Goal: Task Accomplishment & Management: Use online tool/utility

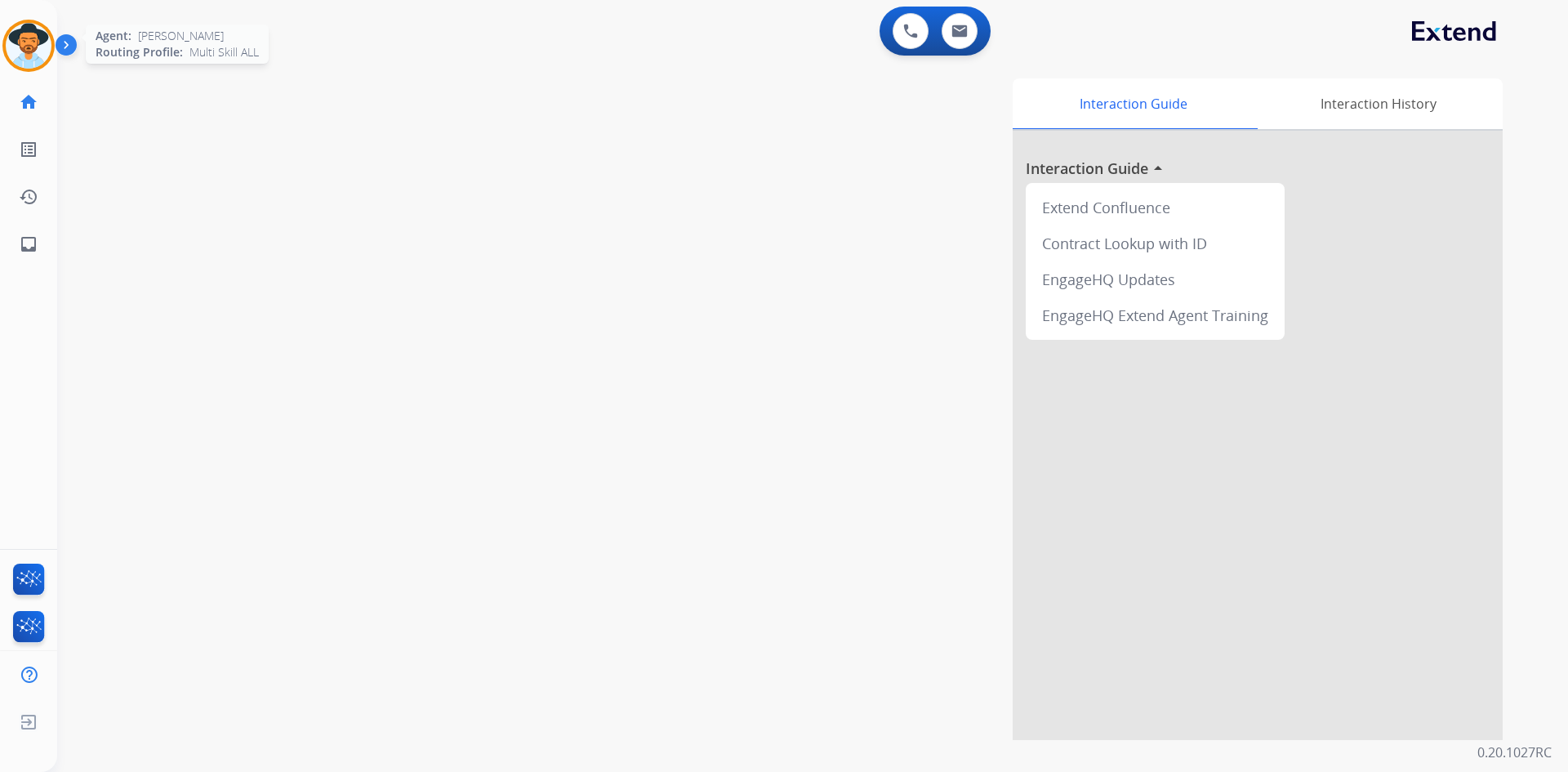
click at [29, 49] on img at bounding box center [29, 46] width 46 height 46
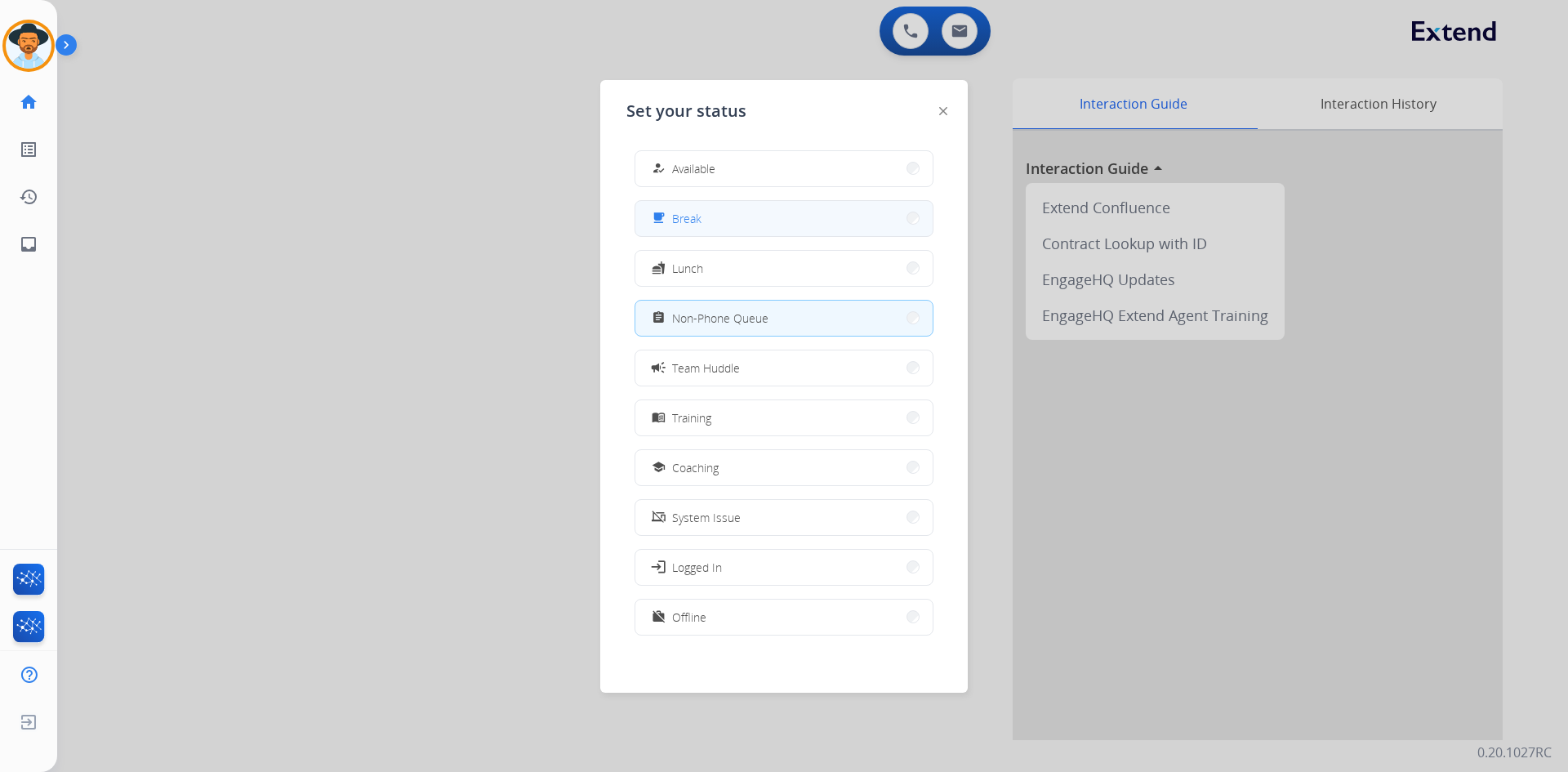
click at [764, 228] on button "free_breakfast Break" at bounding box center [783, 218] width 297 height 35
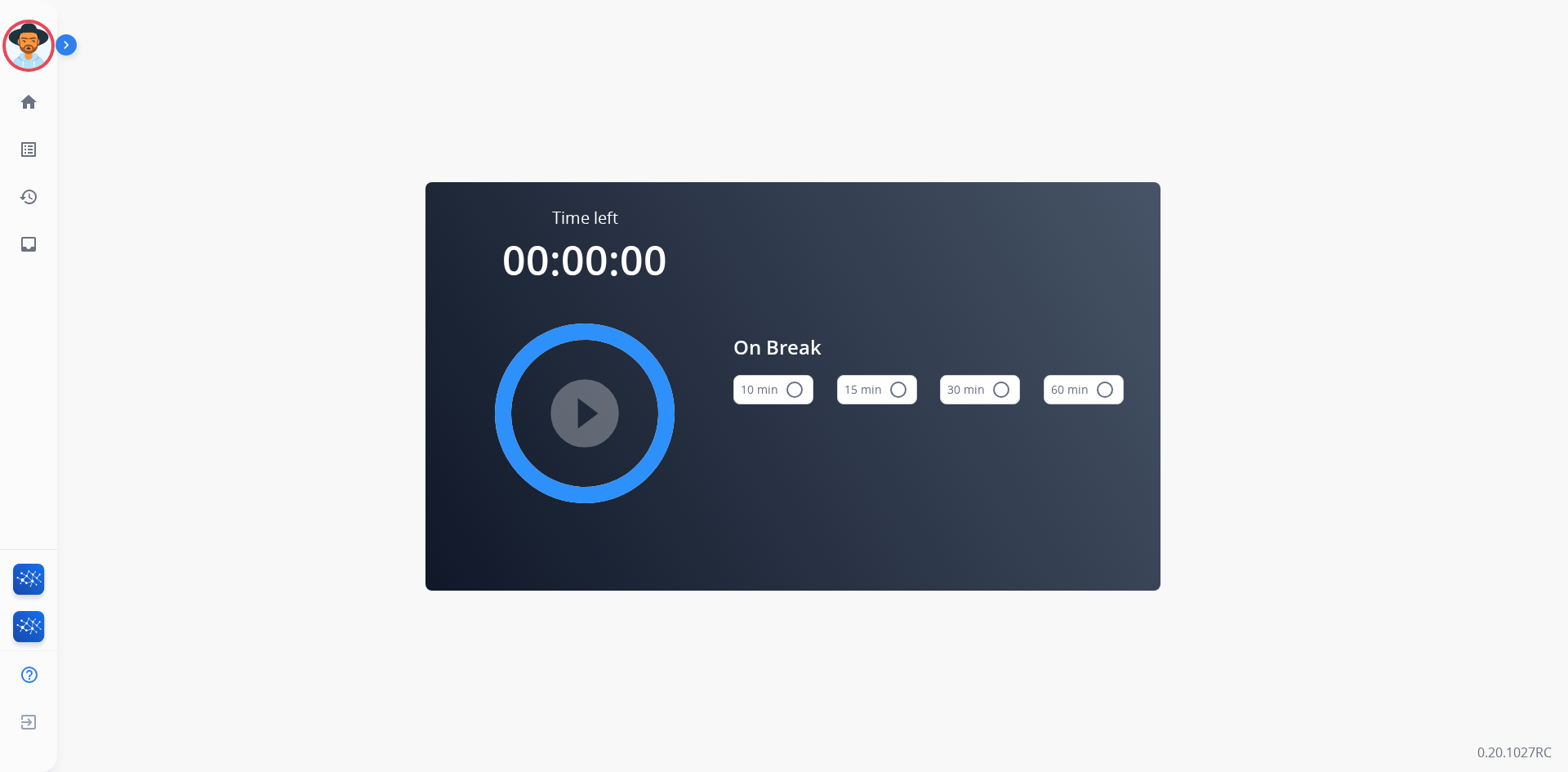
click at [896, 386] on mat-icon "radio_button_unchecked" at bounding box center [899, 390] width 20 height 20
click at [594, 404] on mat-icon "play_circle_filled" at bounding box center [585, 413] width 20 height 20
click at [27, 44] on img at bounding box center [29, 46] width 46 height 46
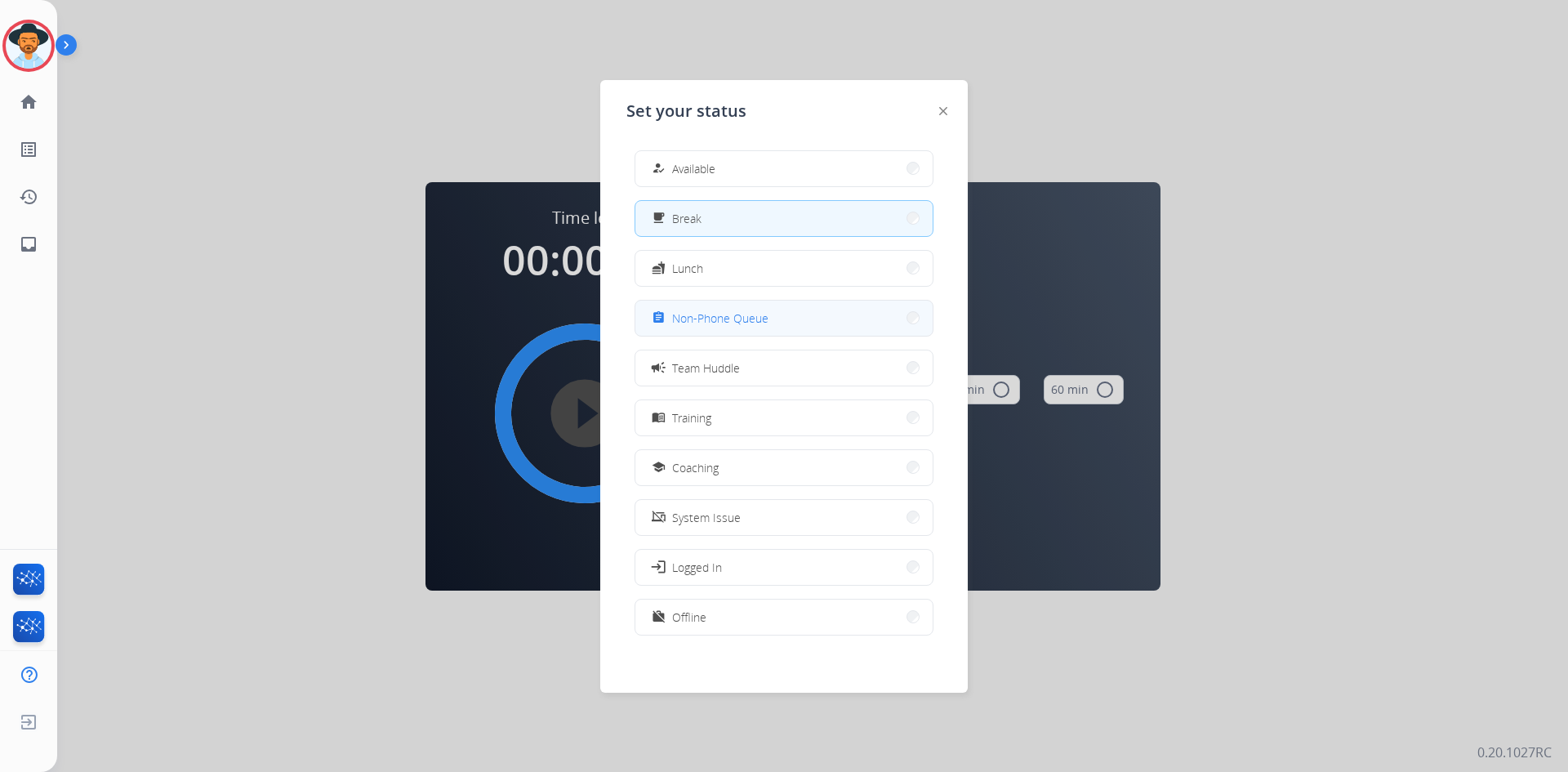
click at [737, 317] on span "Non-Phone Queue" at bounding box center [720, 318] width 97 height 17
